Goal: Communication & Community: Answer question/provide support

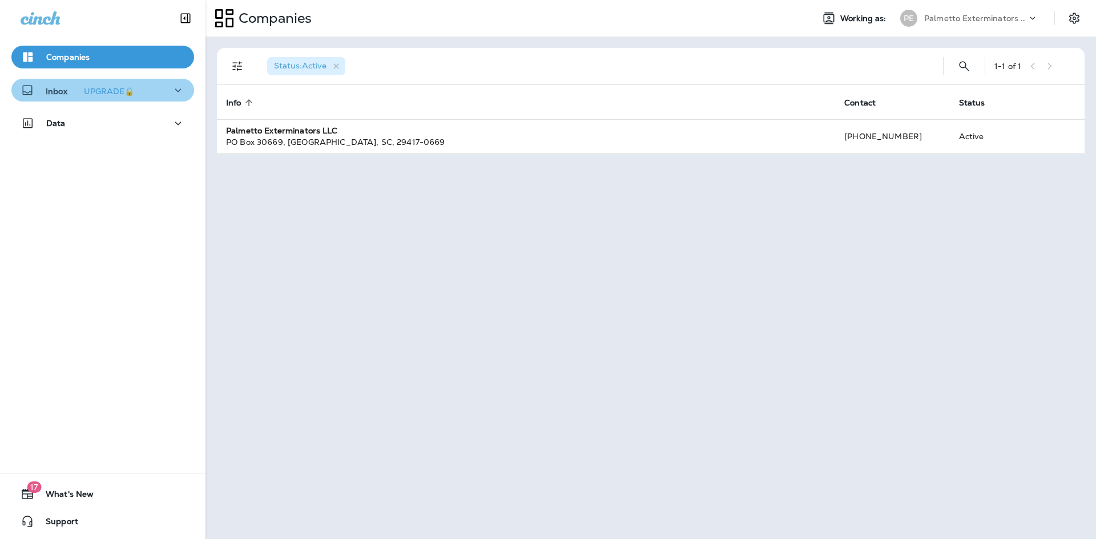
click at [171, 84] on icon "button" at bounding box center [178, 90] width 14 height 14
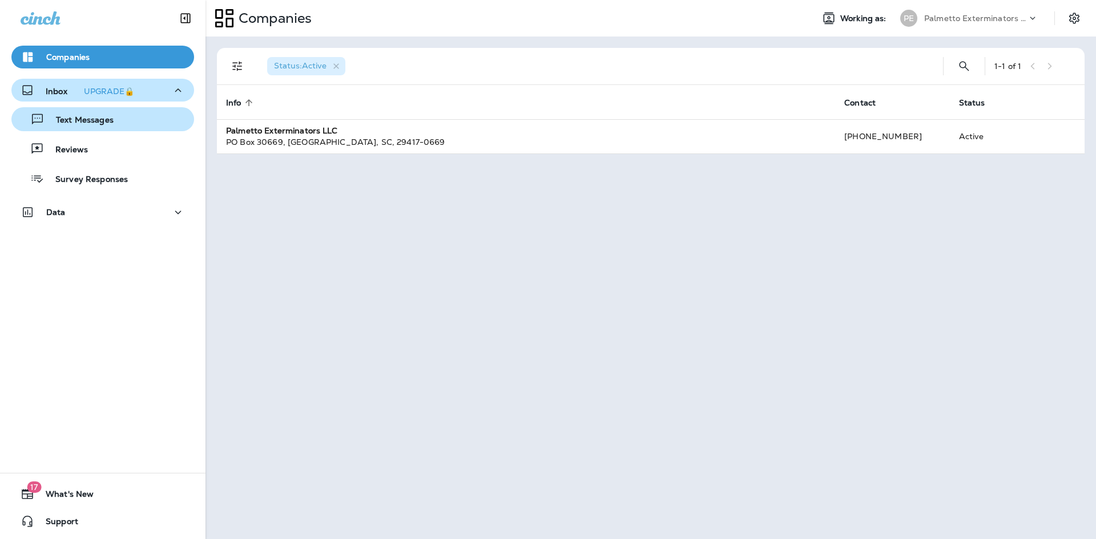
click at [141, 128] on button "Text Messages" at bounding box center [102, 119] width 183 height 24
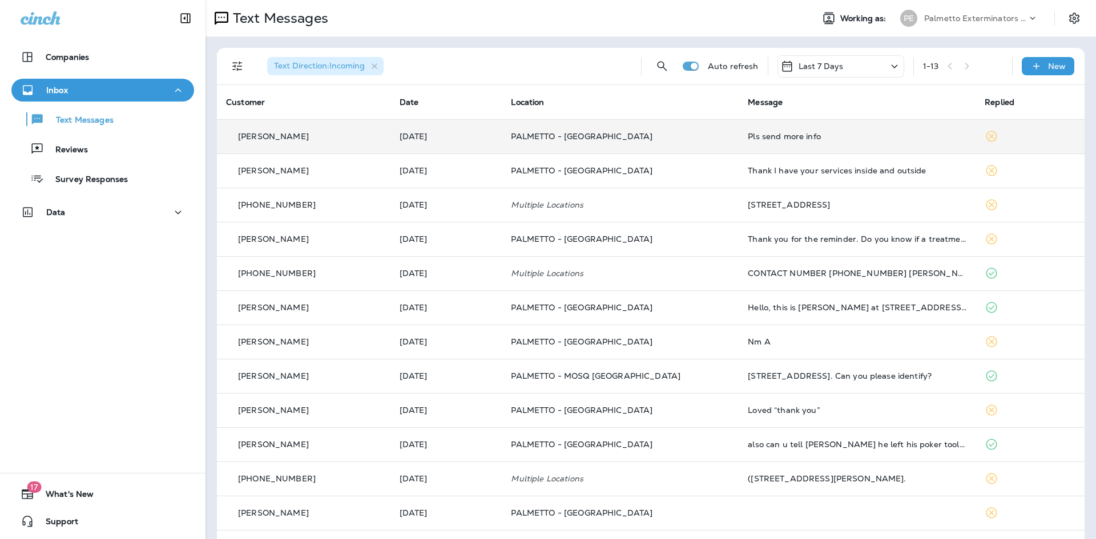
click at [815, 135] on div "Pls send more info" at bounding box center [857, 136] width 219 height 9
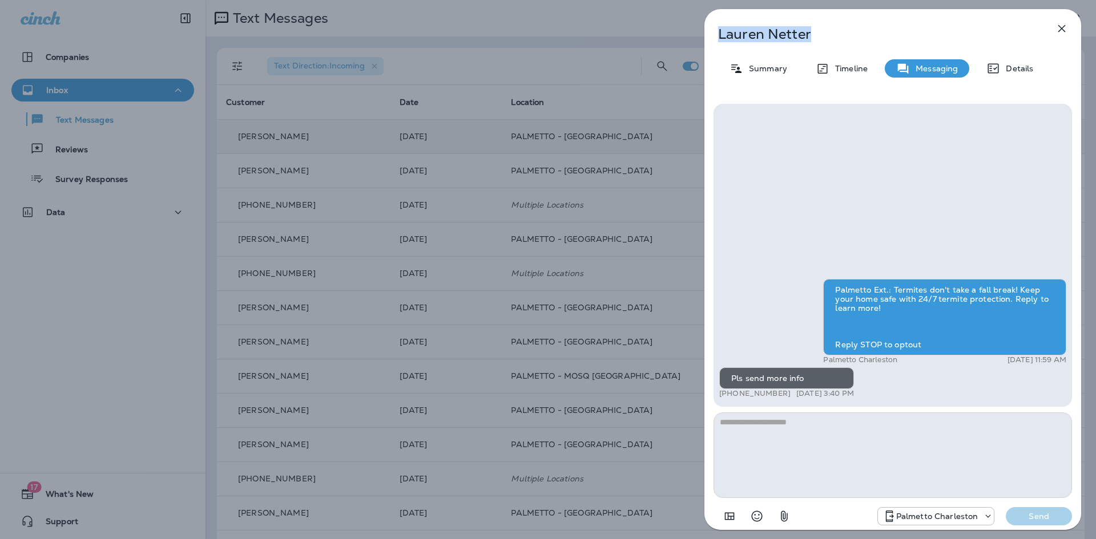
drag, startPoint x: 810, startPoint y: 34, endPoint x: 713, endPoint y: 33, distance: 97.6
click at [713, 33] on div "[PERSON_NAME]" at bounding box center [873, 34] width 339 height 16
copy p "[PERSON_NAME]"
click at [1061, 26] on icon "button" at bounding box center [1062, 29] width 14 height 14
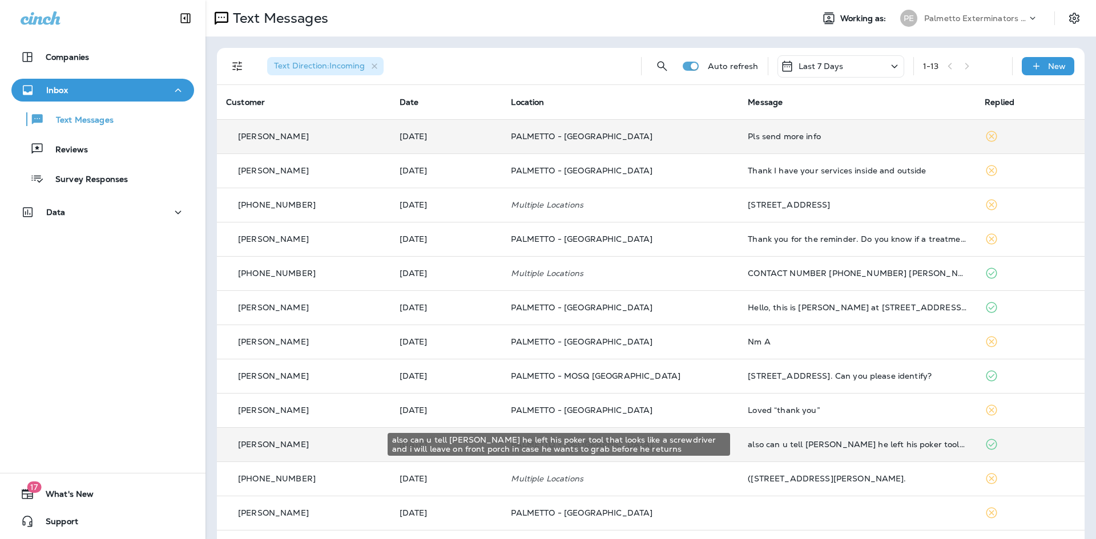
click at [804, 439] on td "also can u tell [PERSON_NAME] he left his poker tool that looks like a screwdri…" at bounding box center [856, 444] width 237 height 34
